Goal: Task Accomplishment & Management: Manage account settings

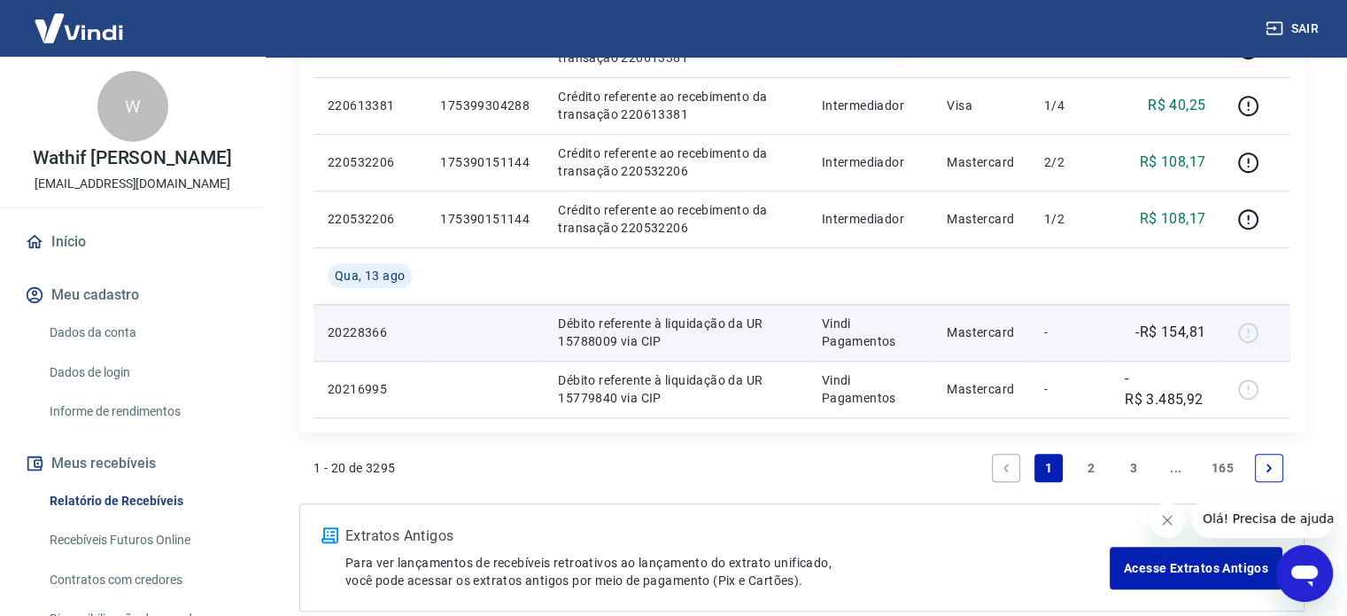
scroll to position [1594, 0]
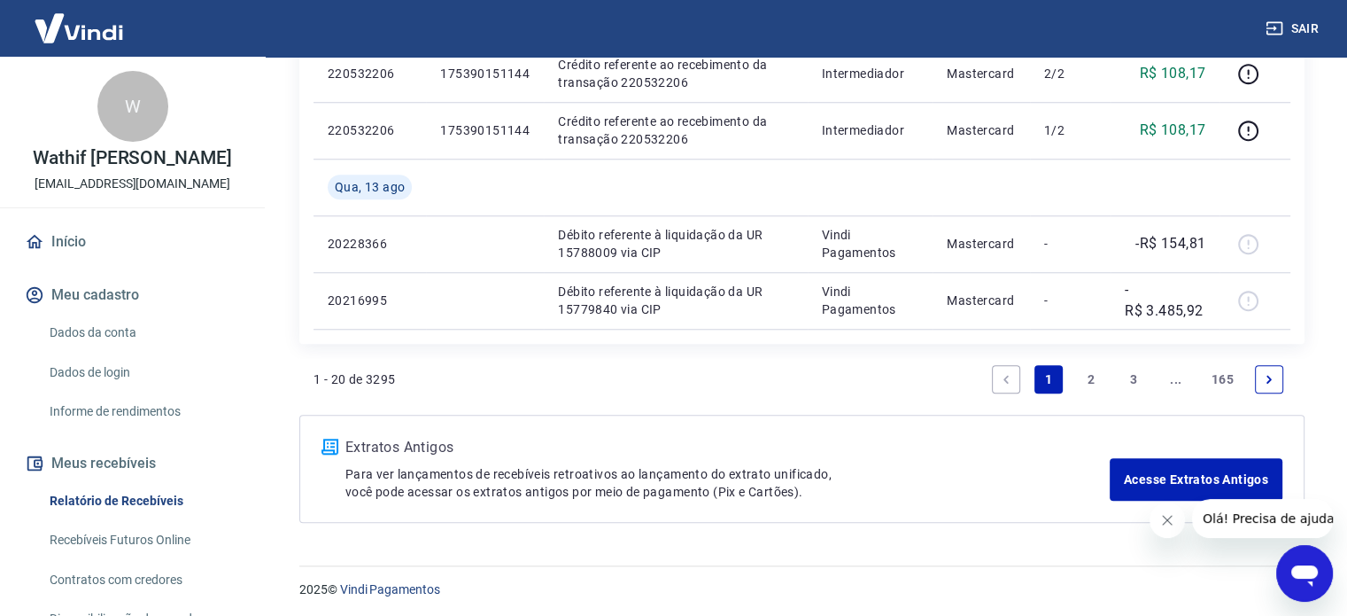
click at [1093, 383] on link "2" at bounding box center [1091, 379] width 28 height 28
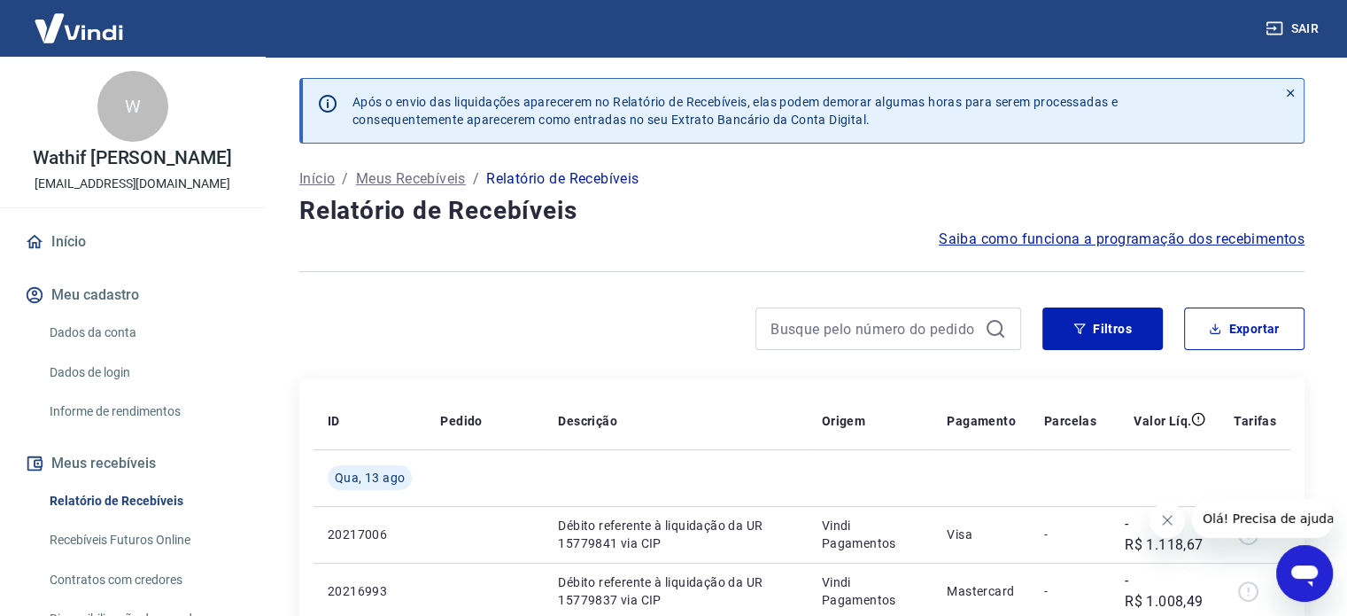
scroll to position [266, 0]
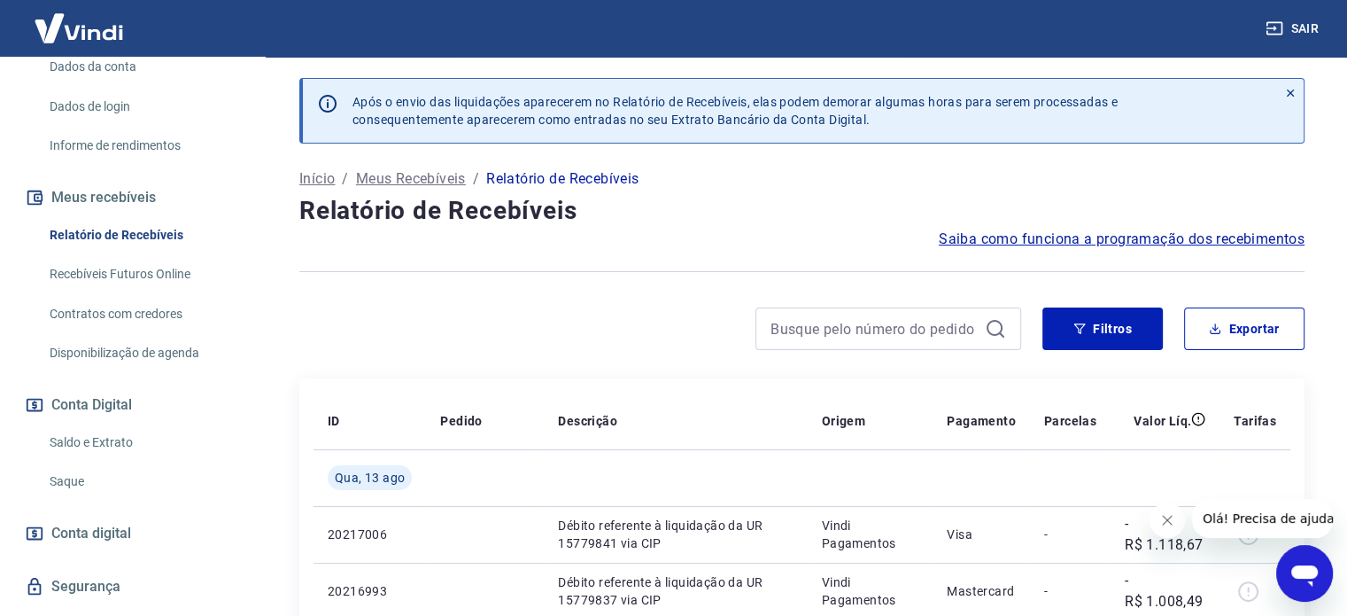
click at [119, 446] on link "Saldo e Extrato" at bounding box center [143, 442] width 201 height 36
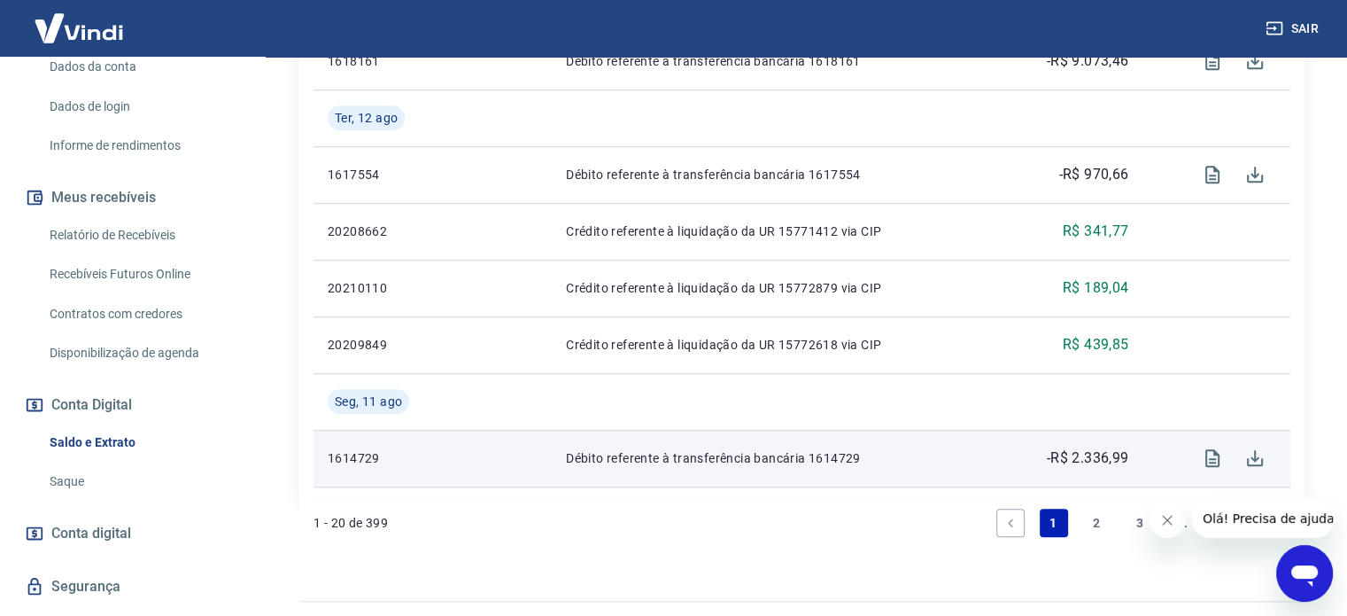
scroll to position [1635, 0]
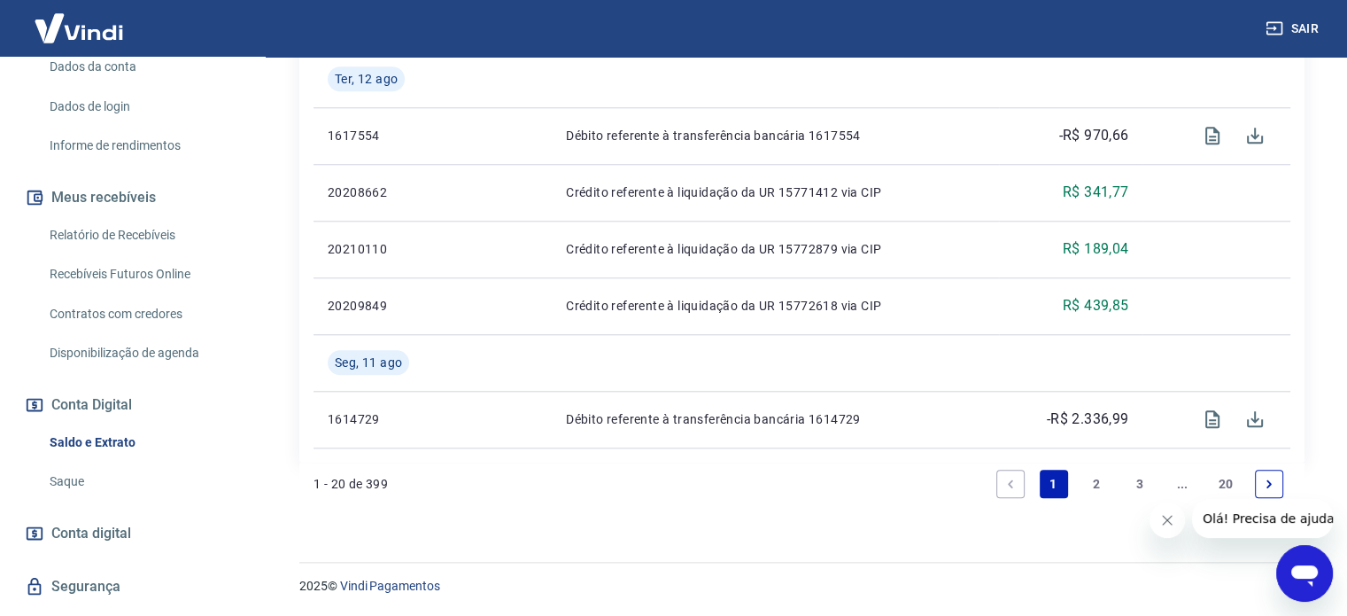
click at [1089, 483] on link "2" at bounding box center [1096, 483] width 28 height 28
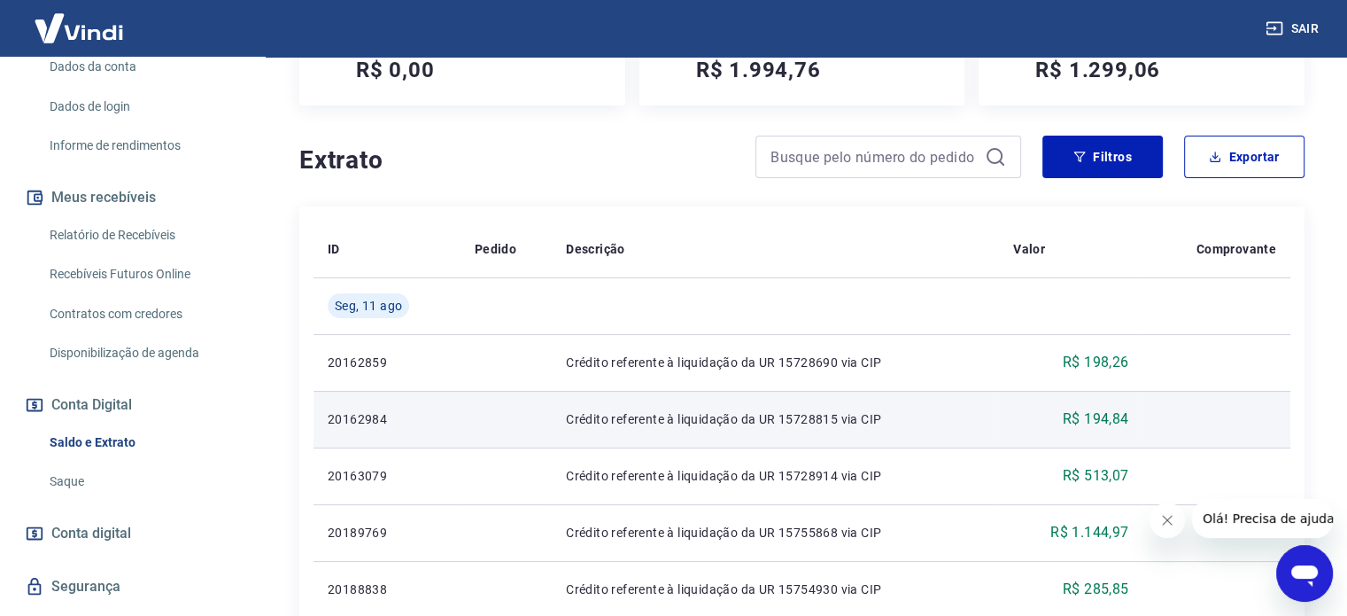
scroll to position [266, 0]
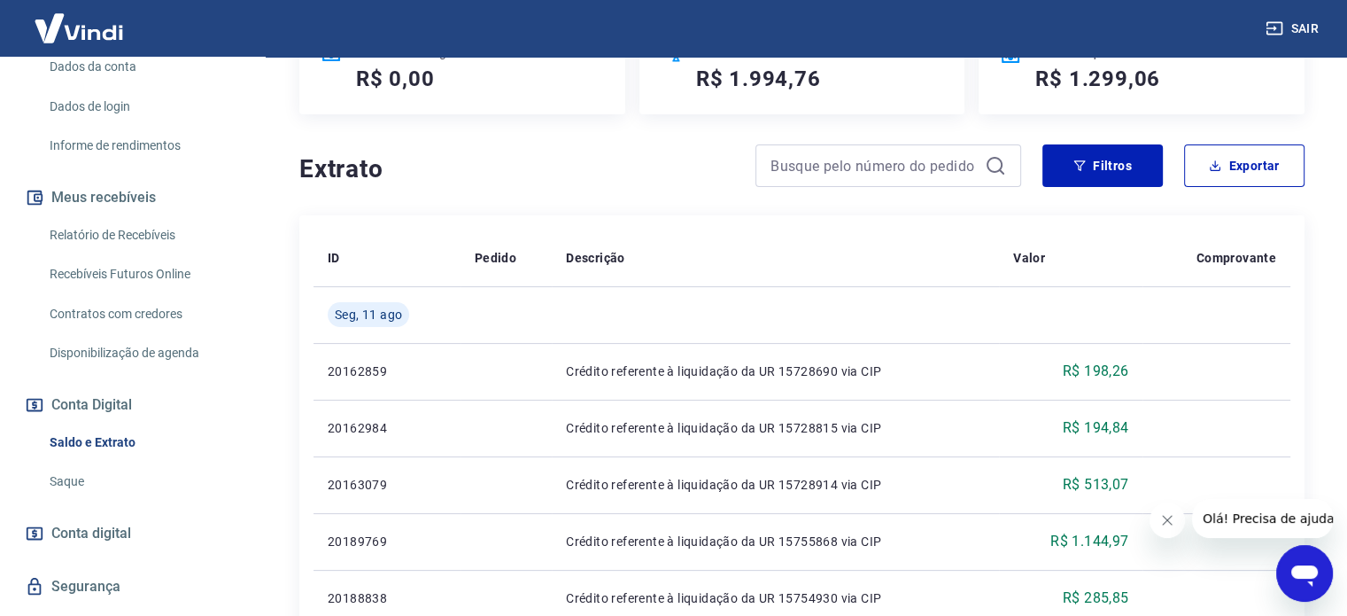
click at [1165, 519] on icon "Fechar mensagem da empresa" at bounding box center [1167, 520] width 14 height 14
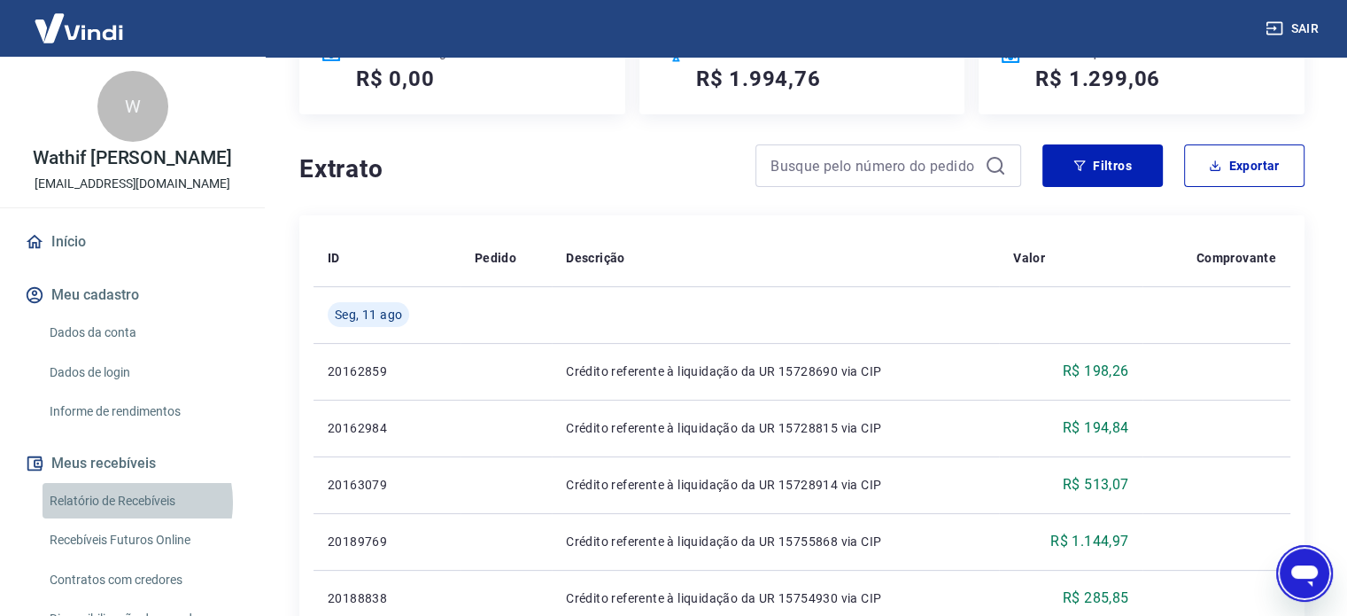
click at [128, 501] on link "Relatório de Recebíveis" at bounding box center [143, 501] width 201 height 36
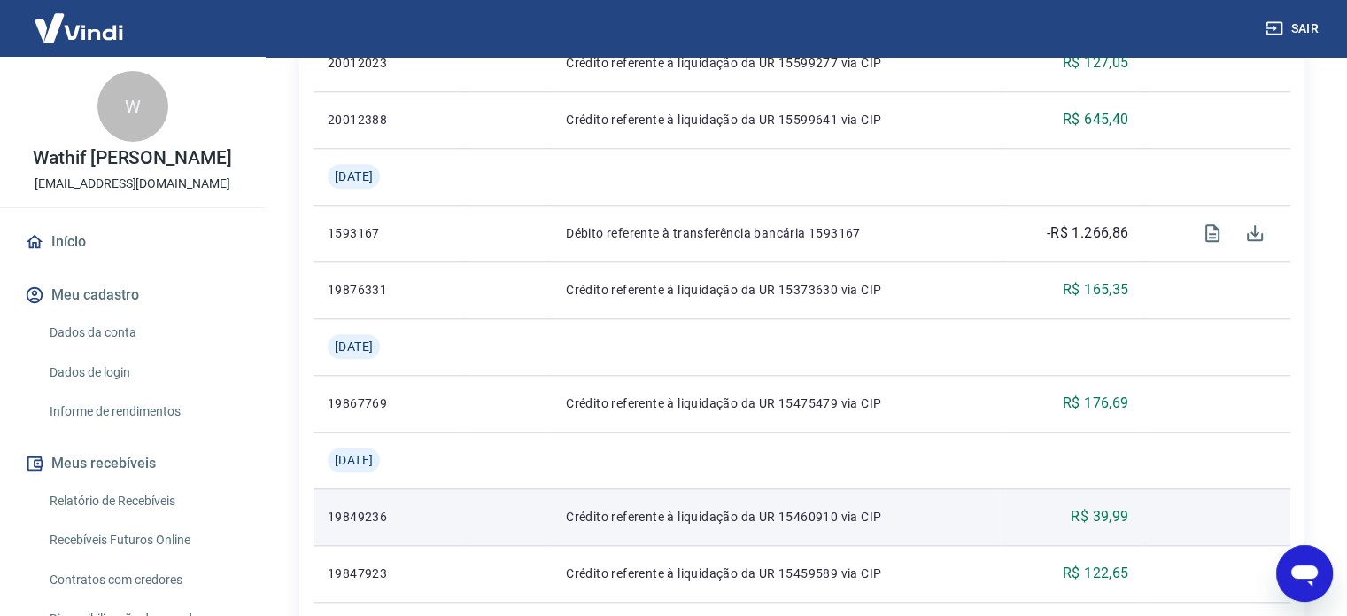
scroll to position [1862, 0]
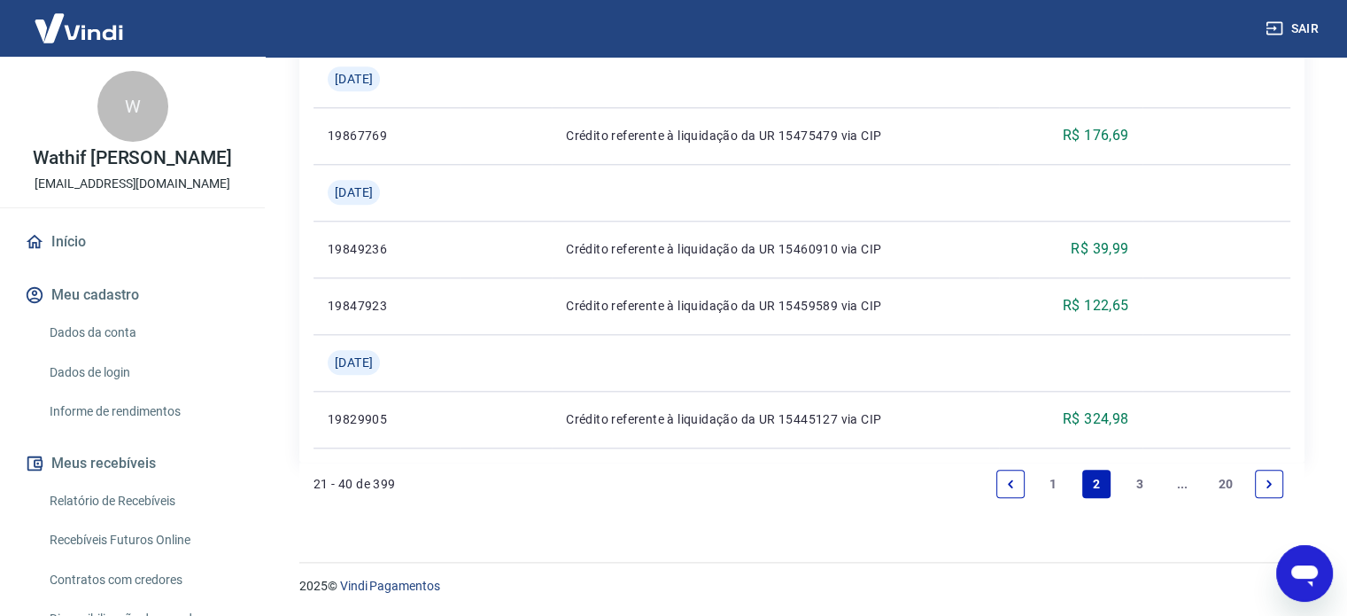
click at [1058, 481] on link "1" at bounding box center [1054, 483] width 28 height 28
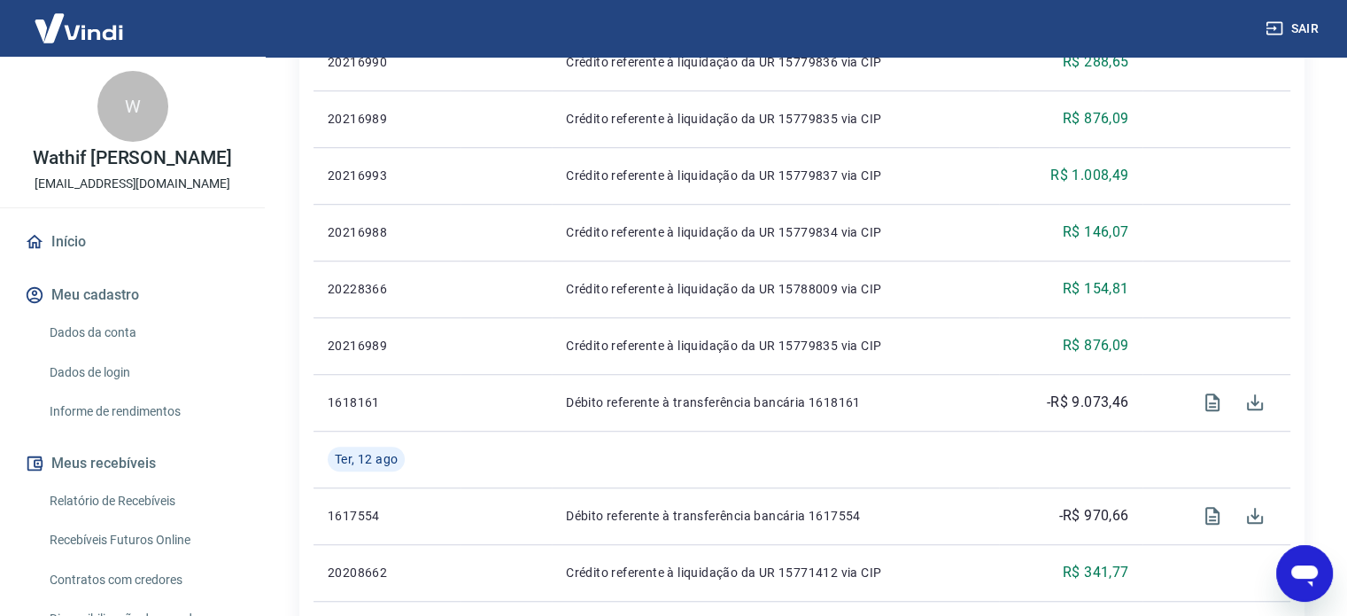
scroll to position [1307, 0]
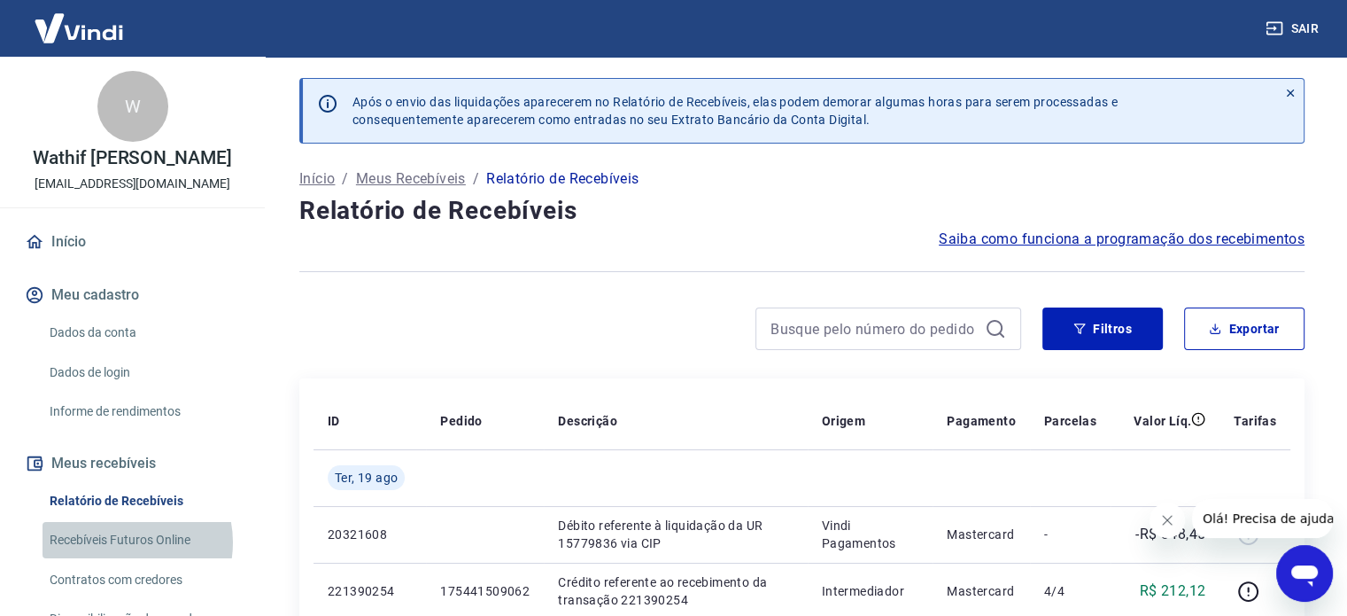
click at [120, 542] on link "Recebíveis Futuros Online" at bounding box center [143, 540] width 201 height 36
click at [154, 540] on link "Recebíveis Futuros Online" at bounding box center [143, 540] width 201 height 36
